Goal: Information Seeking & Learning: Learn about a topic

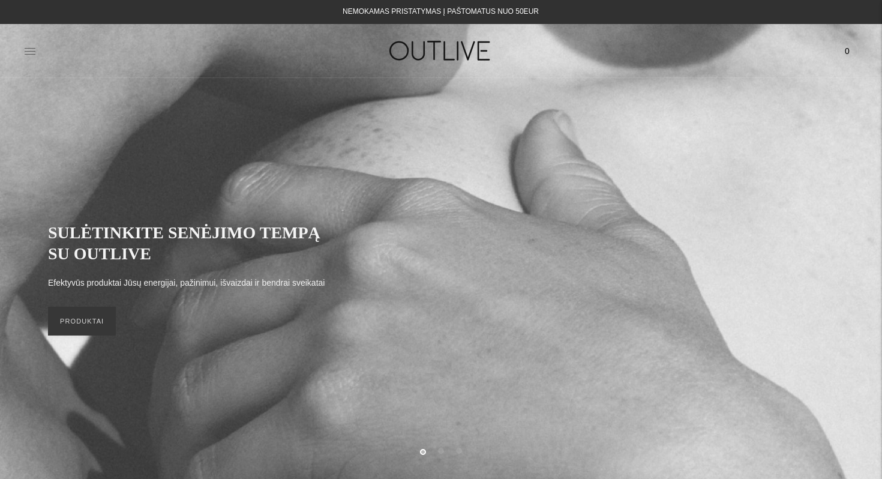
click at [31, 50] on icon at bounding box center [30, 51] width 12 height 12
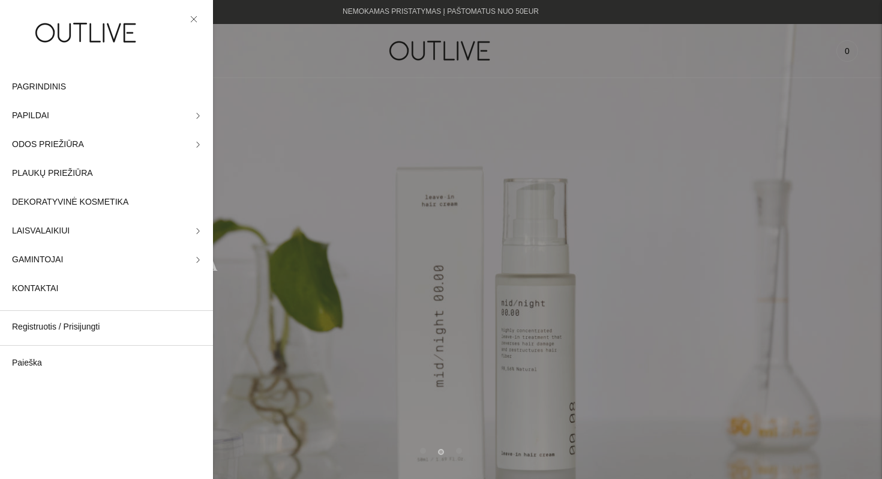
click at [369, 192] on div at bounding box center [441, 239] width 882 height 479
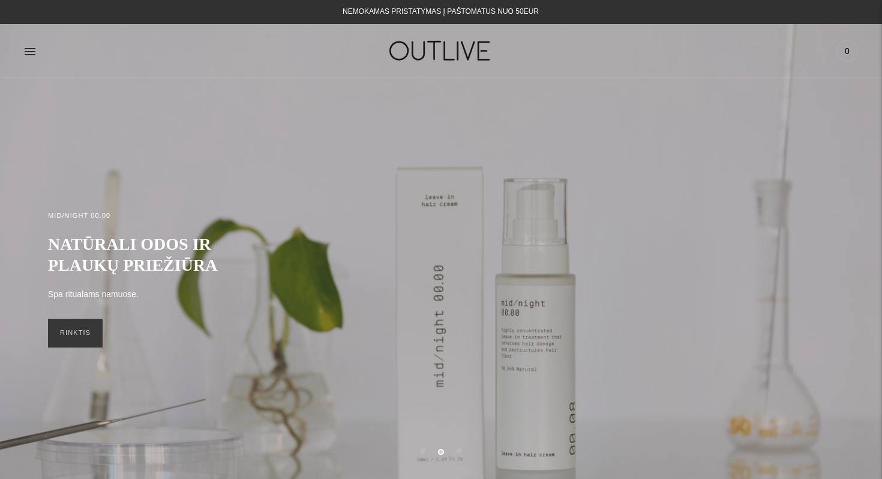
click at [28, 59] on link at bounding box center [30, 51] width 12 height 26
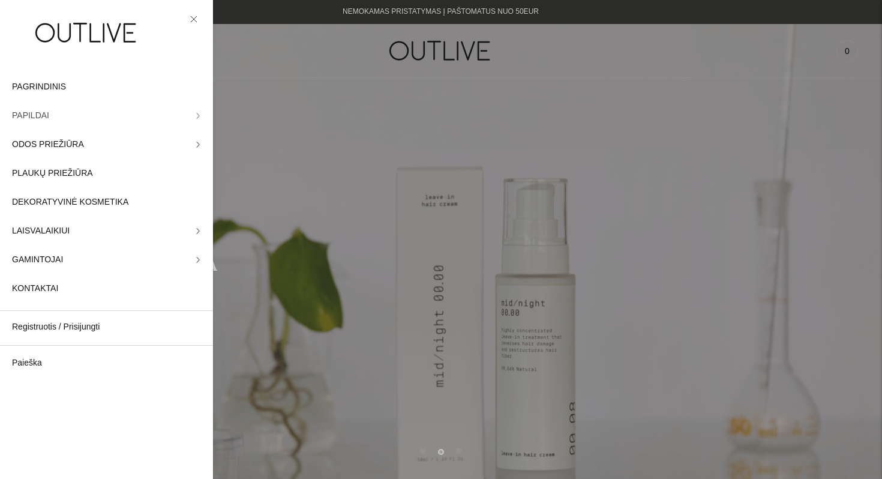
click at [45, 119] on span "PAPILDAI" at bounding box center [30, 116] width 37 height 14
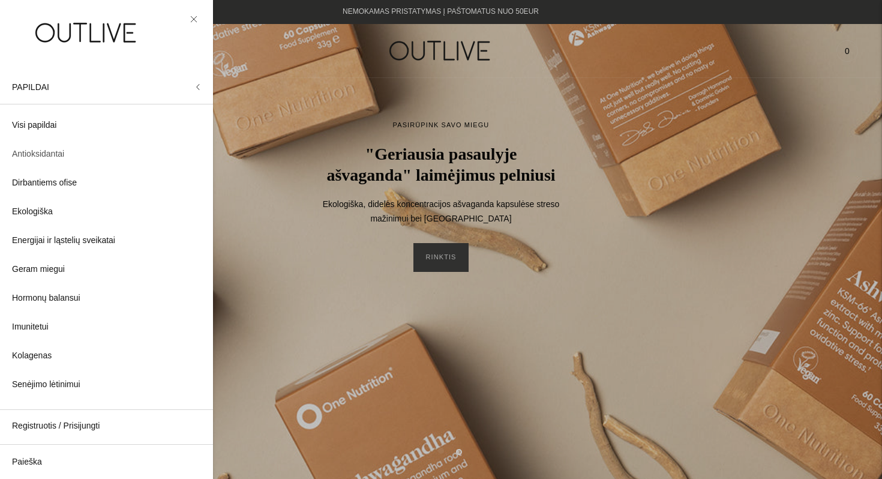
click at [45, 159] on span "Antioksidantai" at bounding box center [38, 154] width 52 height 14
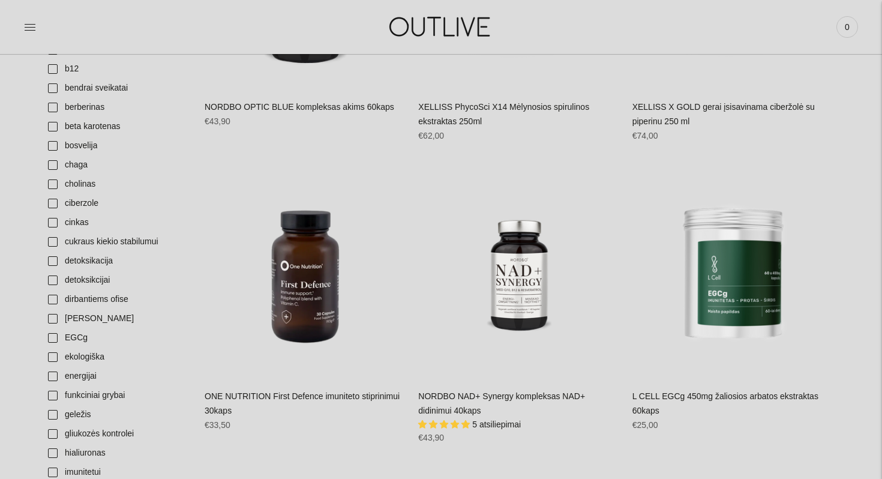
scroll to position [593, 0]
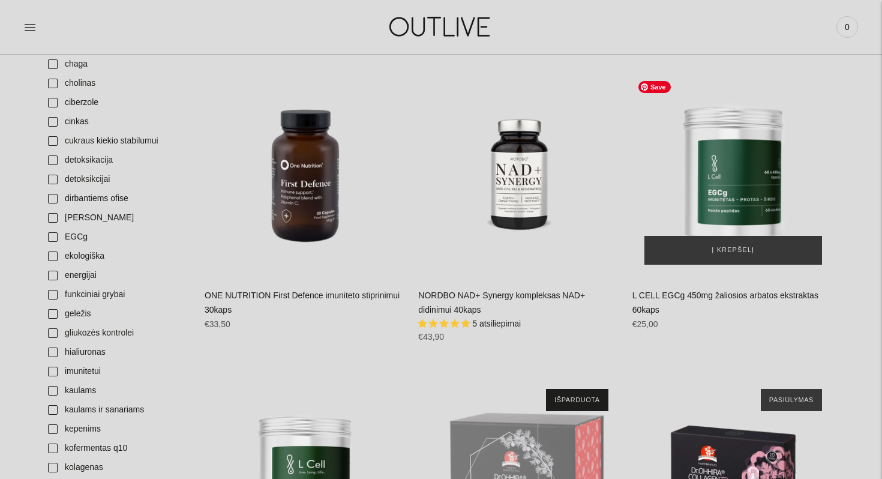
click at [734, 140] on img "L CELL EGCg 450mg žaliosios arbatos ekstraktas 60kaps\a" at bounding box center [733, 176] width 202 height 202
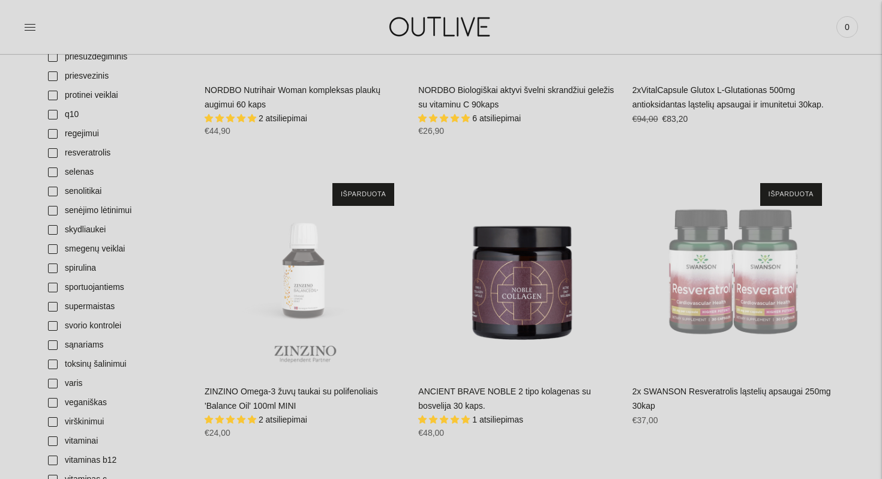
scroll to position [0, 0]
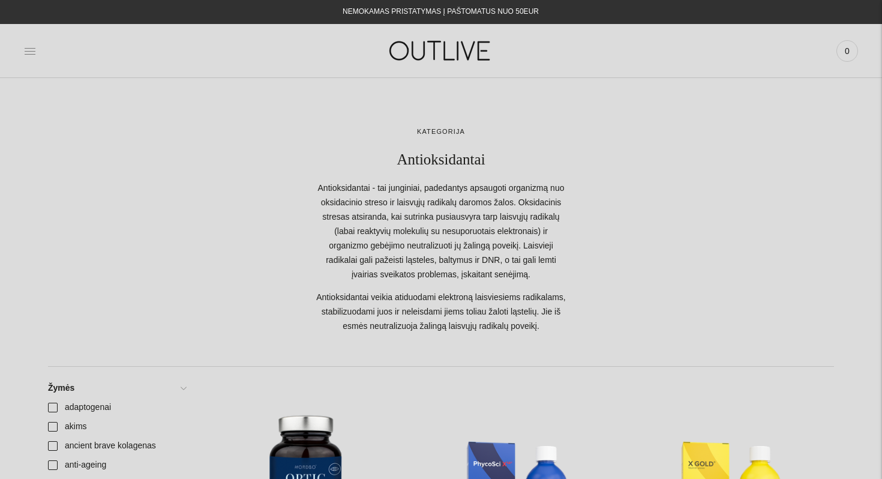
click at [29, 50] on icon at bounding box center [30, 51] width 12 height 12
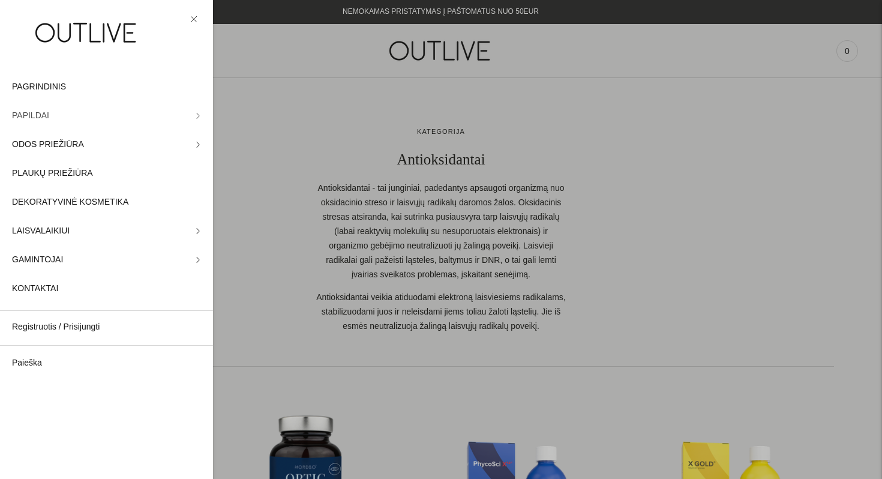
click at [176, 112] on link "PAPILDAI" at bounding box center [106, 115] width 213 height 29
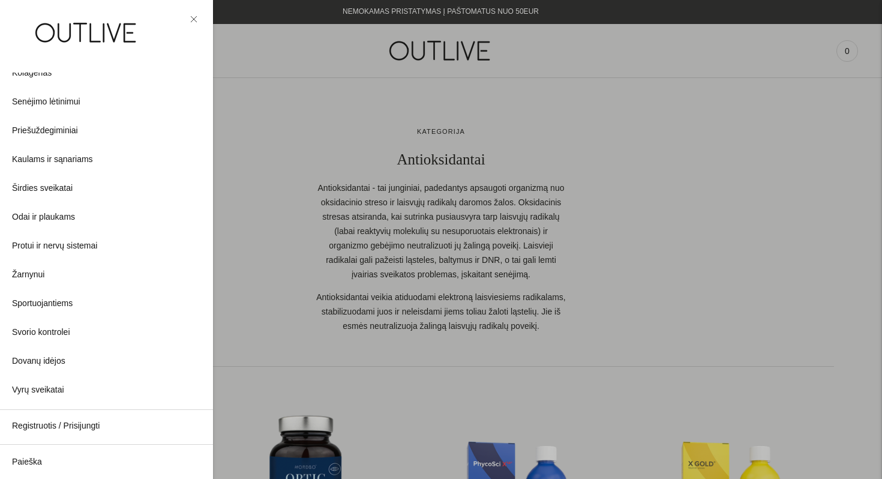
scroll to position [285, 0]
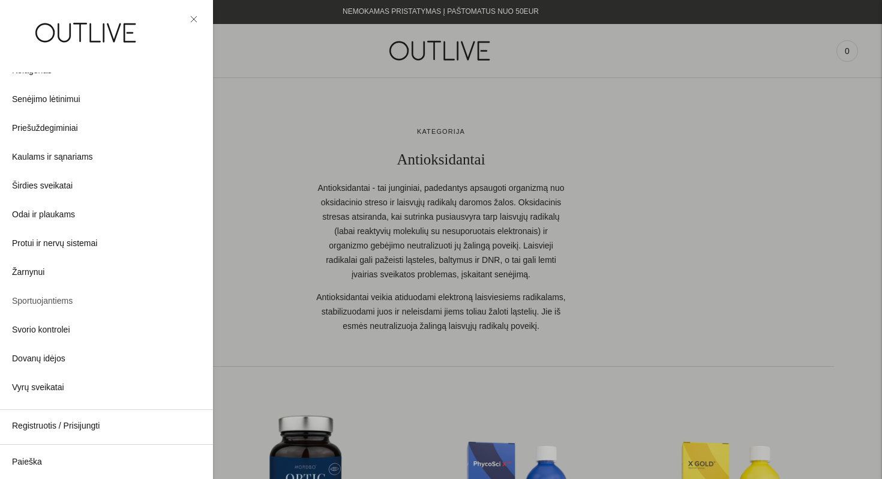
click at [64, 301] on span "Sportuojantiems" at bounding box center [42, 301] width 61 height 14
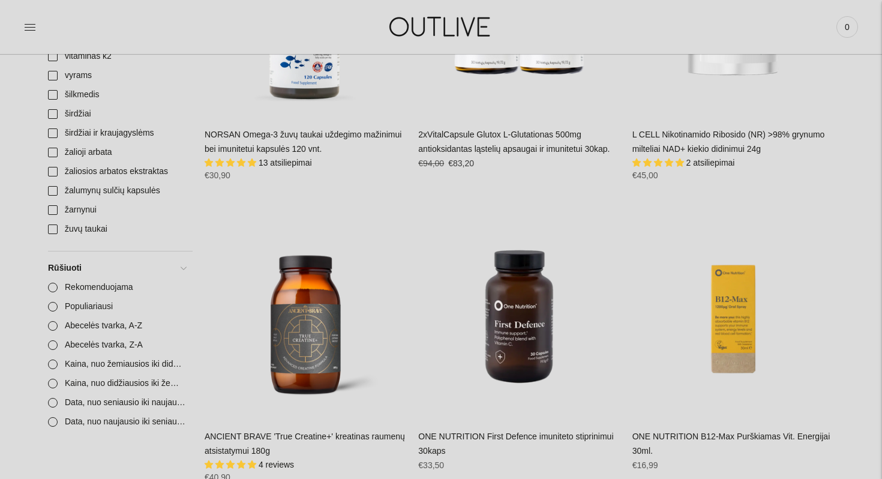
scroll to position [2413, 0]
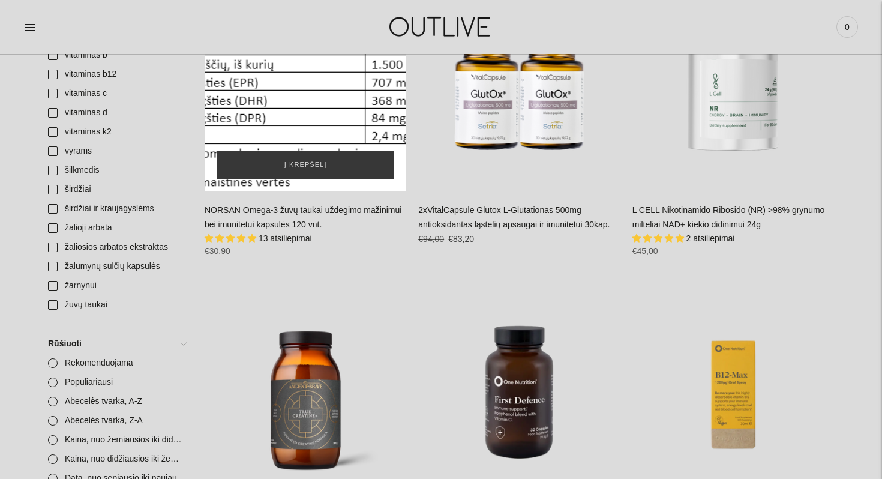
click at [339, 160] on div "NORSAN Omega-3 žuvų taukai uždegimo mažinimui bei imunitetui kapsulės 120 vnt.\a" at bounding box center [306, 91] width 202 height 202
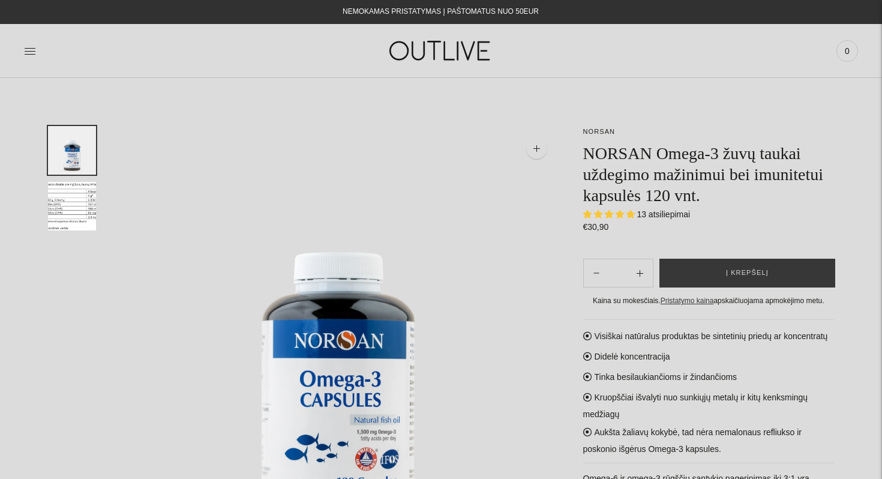
select select "**********"
drag, startPoint x: 779, startPoint y: 151, endPoint x: 561, endPoint y: 155, distance: 217.8
copy h1 "NORSAN Omega-3 žuvų t"
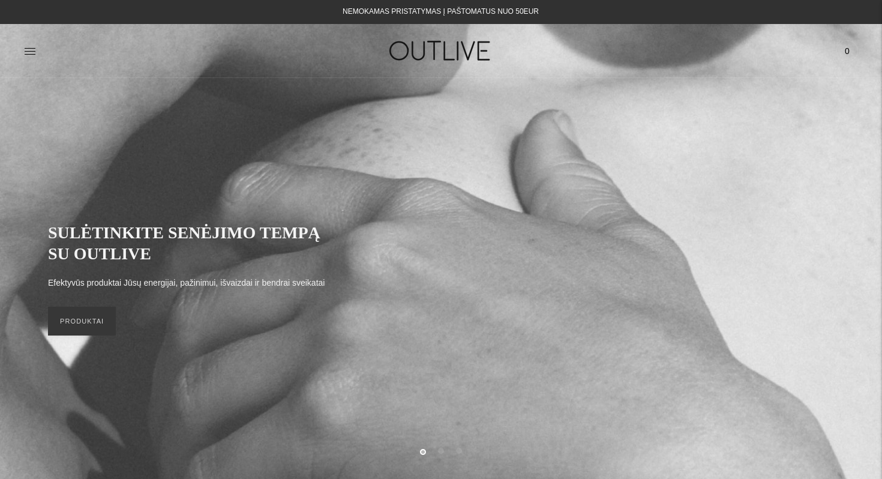
click at [40, 51] on div at bounding box center [163, 50] width 278 height 41
click at [35, 52] on icon at bounding box center [30, 51] width 12 height 12
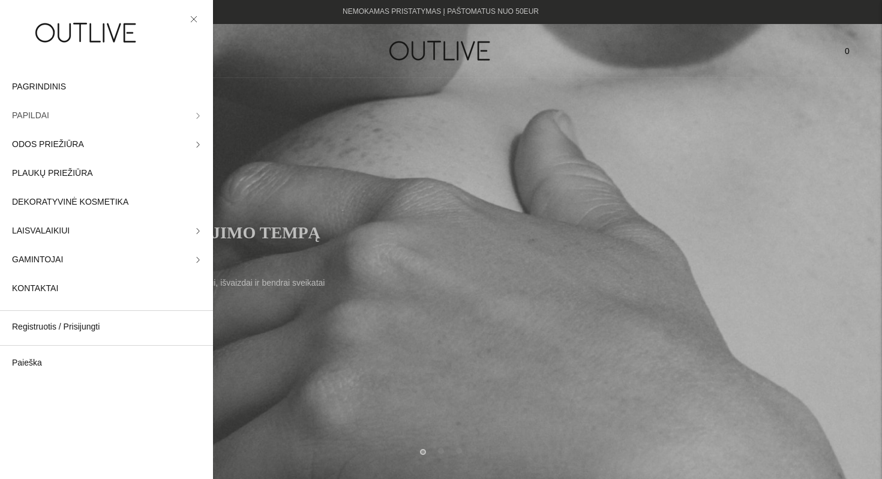
click at [185, 114] on link "PAPILDAI" at bounding box center [106, 115] width 213 height 29
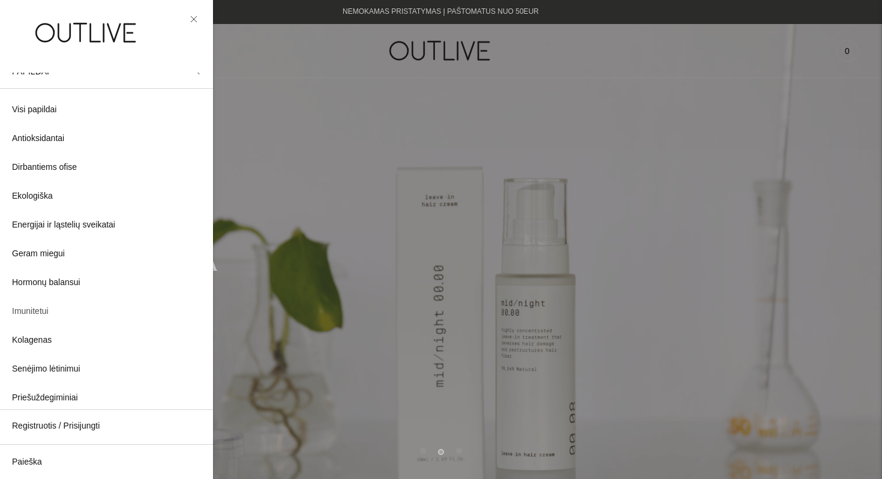
scroll to position [12, 0]
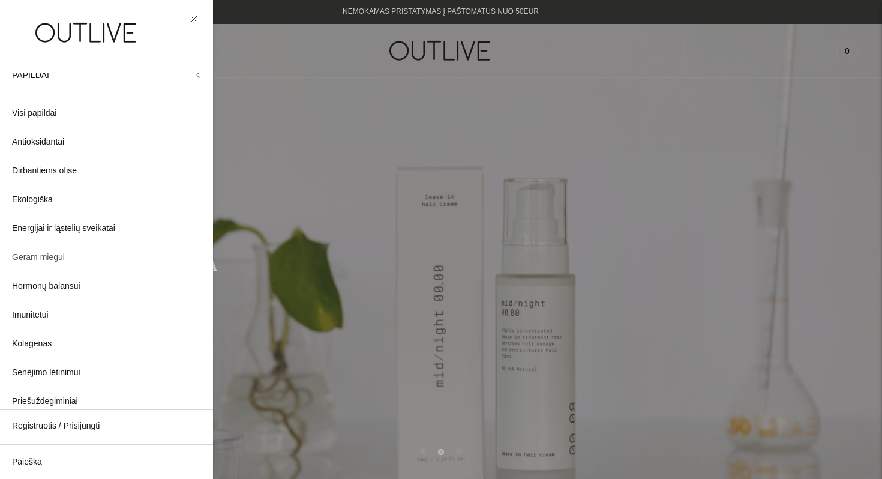
click at [56, 256] on span "Geram miegui" at bounding box center [38, 257] width 53 height 14
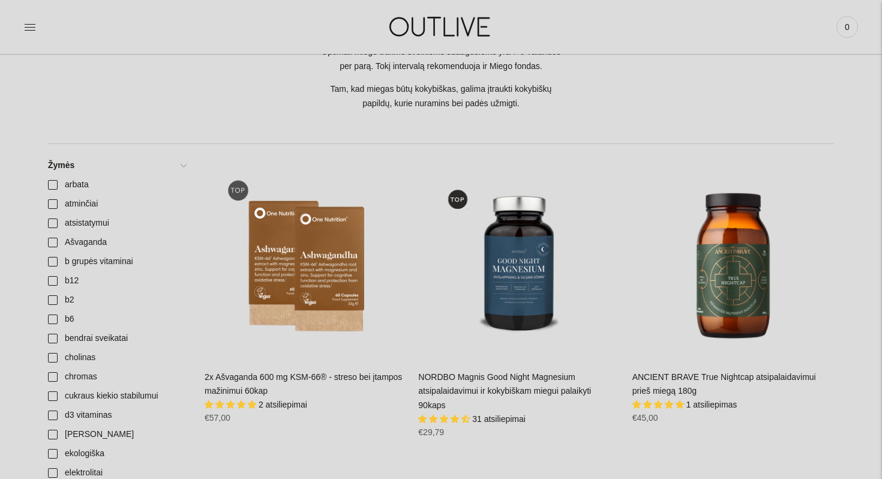
scroll to position [364, 0]
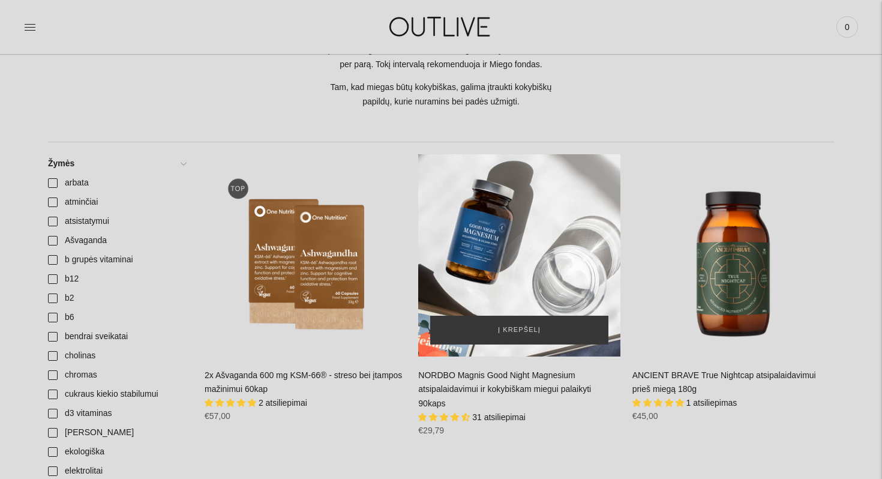
click at [533, 219] on div "NORDBO Magnis Good Night Magnesium atsipalaidavimui ir kokybiškam miegui palaik…" at bounding box center [519, 255] width 202 height 202
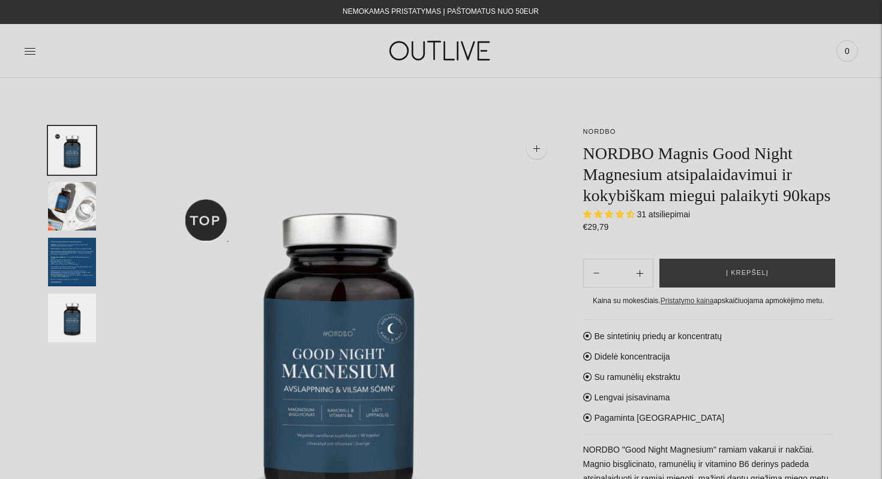
select select "**********"
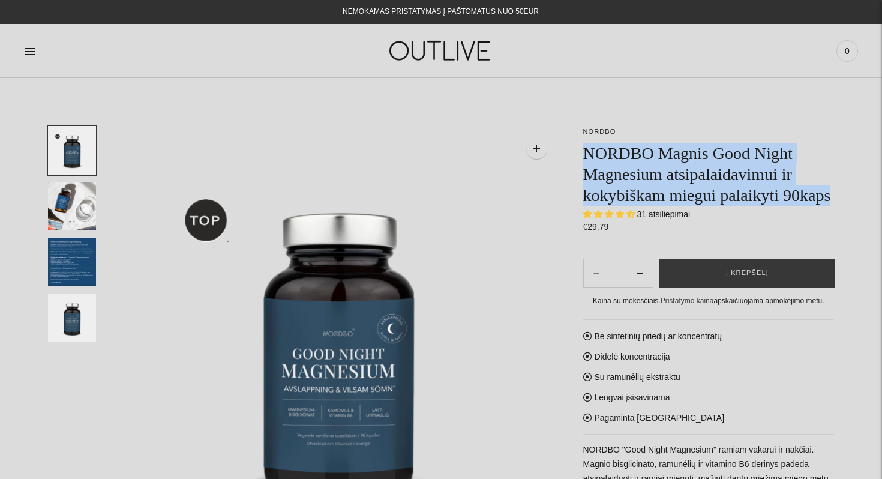
drag, startPoint x: 588, startPoint y: 156, endPoint x: 745, endPoint y: 217, distance: 167.9
click at [745, 206] on h1 "NORDBO Magnis Good Night Magnesium atsipalaidavimui ir kokybiškam miegui palaik…" at bounding box center [708, 174] width 251 height 63
copy h1 "NORDBO Magnis Good Night Magnesium atsipalaidavimui ir kokybiškam miegui palaik…"
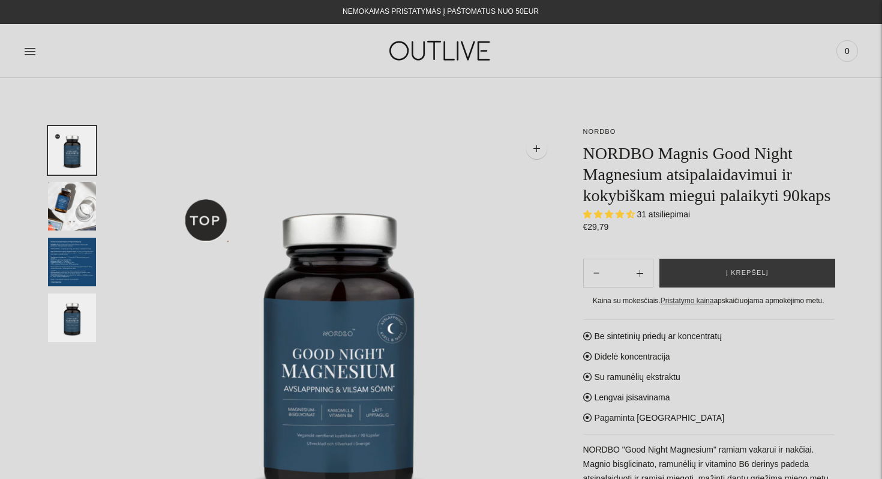
select select "**********"
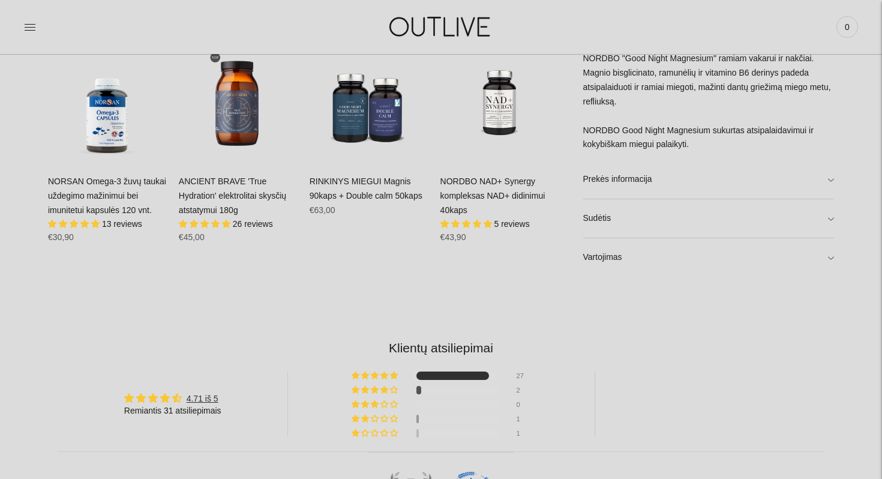
scroll to position [810, 0]
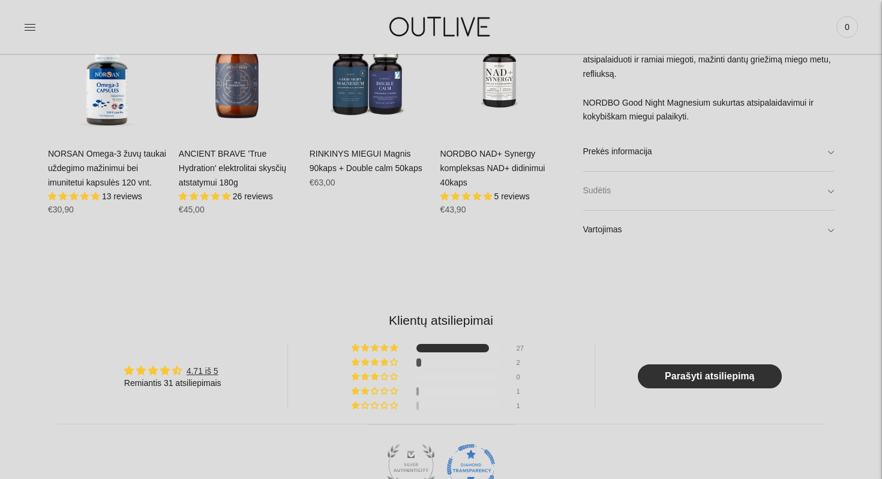
click at [682, 192] on link "Sudėtis" at bounding box center [708, 191] width 251 height 38
